Goal: Transaction & Acquisition: Obtain resource

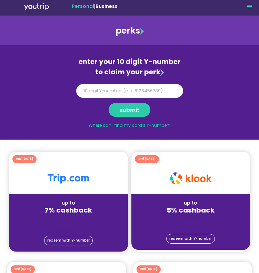
click at [124, 92] on input "Y Number" at bounding box center [129, 91] width 107 height 14
type input "8141341650"
click at [128, 112] on span "submit" at bounding box center [130, 109] width 20 height 3
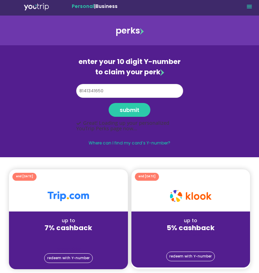
click at [110, 92] on input "8141341650" at bounding box center [129, 91] width 107 height 14
type input "8141341650"
click at [133, 110] on span "submit" at bounding box center [130, 109] width 20 height 3
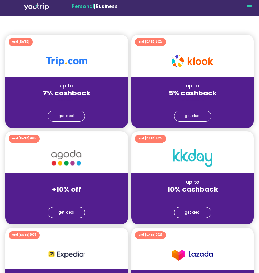
click at [200, 117] on link "get deal" at bounding box center [193, 116] width 38 height 11
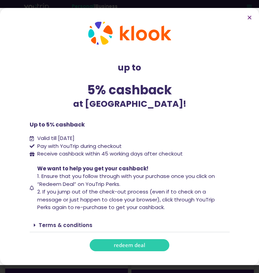
click at [131, 244] on span "redeem deal" at bounding box center [129, 244] width 31 height 5
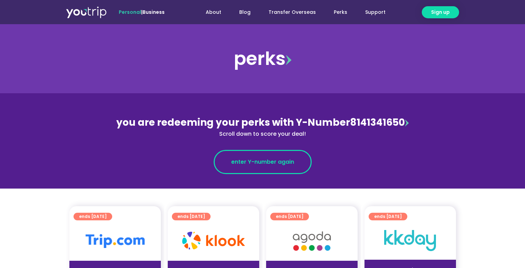
click at [247, 161] on span "enter Y-number again" at bounding box center [262, 162] width 63 height 8
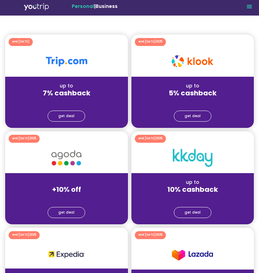
click at [68, 214] on span "get deal" at bounding box center [66, 212] width 16 height 3
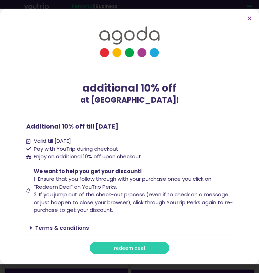
click at [107, 243] on link "redeem deal" at bounding box center [130, 248] width 80 height 12
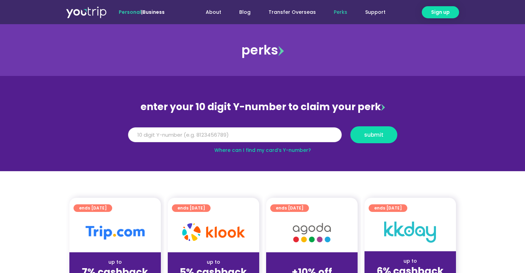
click at [259, 140] on input "Y Number" at bounding box center [235, 134] width 214 height 15
type input "8141341650"
click at [363, 135] on span "submit" at bounding box center [373, 134] width 35 height 5
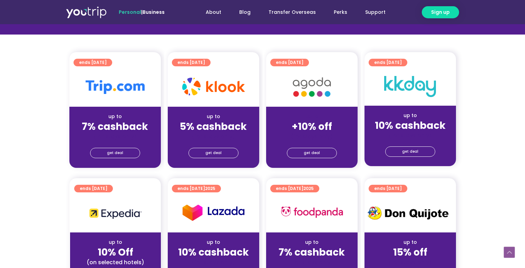
scroll to position [153, 0]
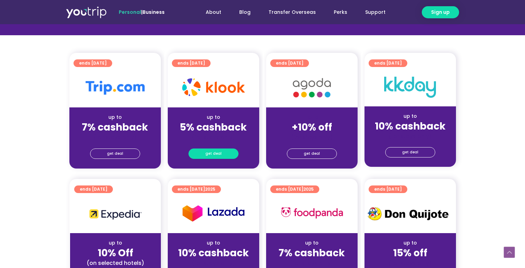
click at [228, 156] on link "get deal" at bounding box center [214, 154] width 50 height 10
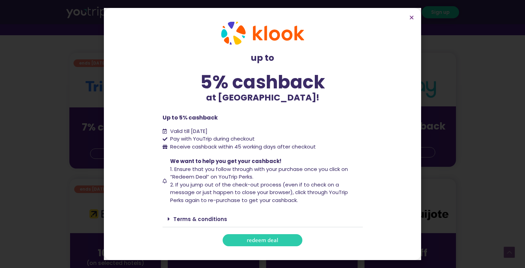
click at [252, 239] on span "redeem deal" at bounding box center [262, 240] width 31 height 5
click at [413, 18] on icon "Close" at bounding box center [411, 17] width 5 height 5
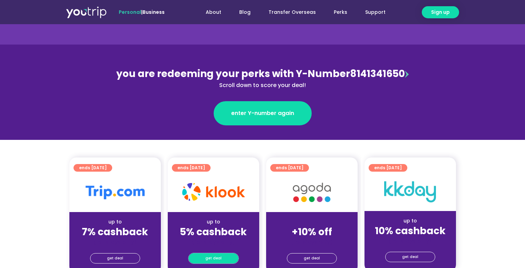
scroll to position [73, 0]
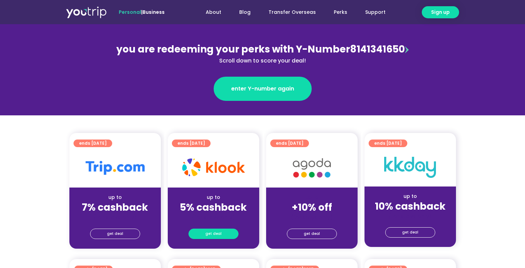
click at [225, 232] on link "get deal" at bounding box center [214, 234] width 50 height 10
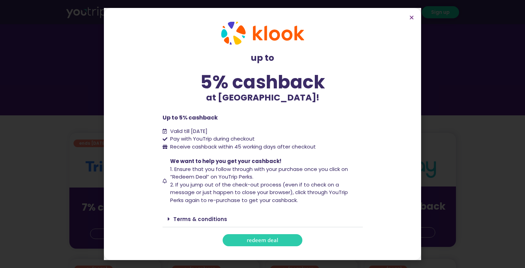
click at [247, 239] on link "redeem deal" at bounding box center [263, 240] width 80 height 12
